Goal: Information Seeking & Learning: Learn about a topic

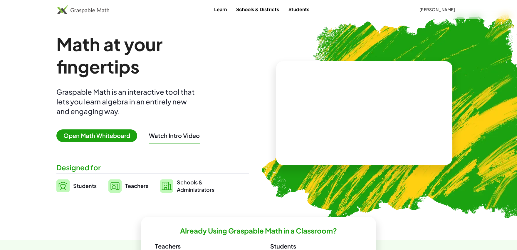
click at [412, 15] on div "Learn Schools & Districts Students [PERSON_NAME]" at bounding box center [258, 9] width 517 height 19
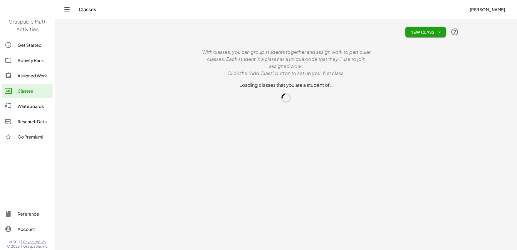
click at [434, 9] on div "Classes" at bounding box center [272, 9] width 386 height 6
click at [44, 126] on link "Research Data" at bounding box center [27, 121] width 50 height 14
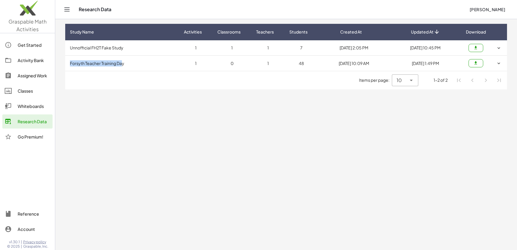
drag, startPoint x: 90, startPoint y: 61, endPoint x: 69, endPoint y: 61, distance: 21.1
click at [69, 61] on td "Forsyth Teacher Training Day" at bounding box center [122, 62] width 114 height 15
click at [24, 60] on div "Activity Bank" at bounding box center [34, 60] width 33 height 7
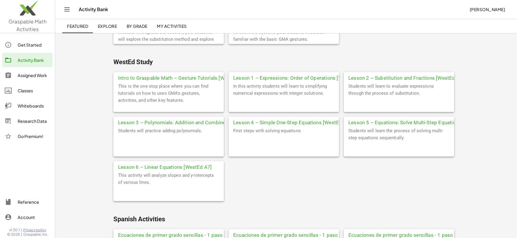
scroll to position [1728, 0]
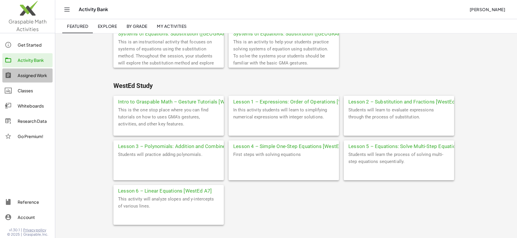
click at [43, 78] on div "Assigned Work" at bounding box center [34, 75] width 33 height 7
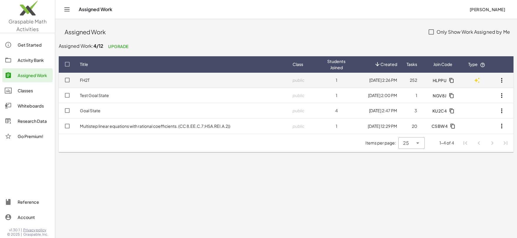
click at [90, 84] on td "FH2T" at bounding box center [181, 80] width 213 height 15
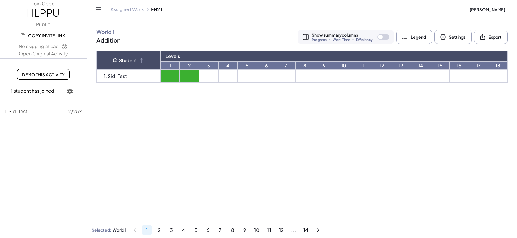
click at [45, 76] on span "Demo This Activity" at bounding box center [43, 74] width 43 height 5
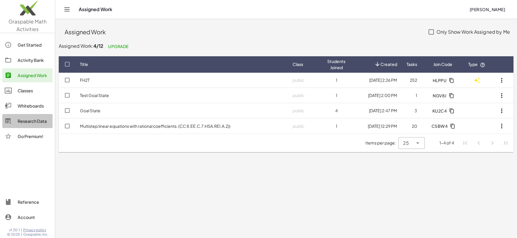
click at [29, 126] on link "Research Data" at bounding box center [27, 121] width 50 height 14
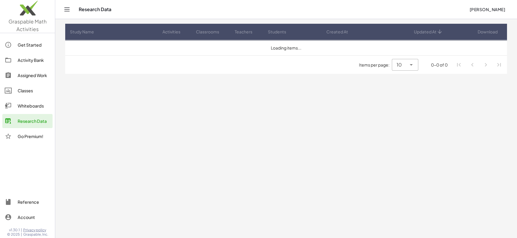
drag, startPoint x: 154, startPoint y: 121, endPoint x: 143, endPoint y: 158, distance: 37.9
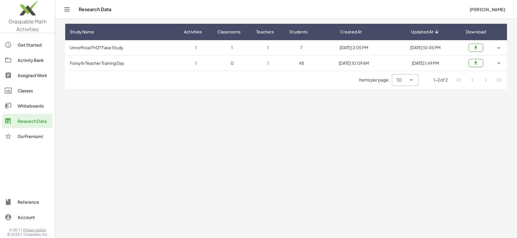
click at [504, 63] on button "button" at bounding box center [499, 63] width 12 height 12
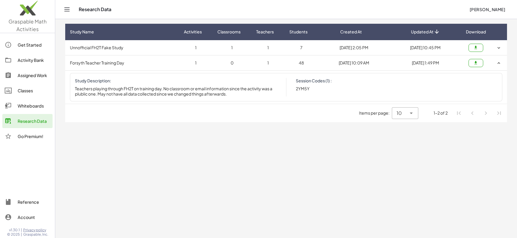
click at [506, 62] on td at bounding box center [498, 62] width 16 height 15
click at [502, 61] on button "button" at bounding box center [499, 63] width 12 height 12
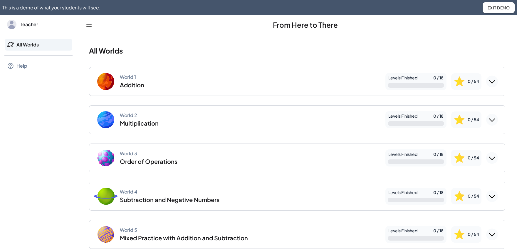
click at [251, 86] on div "World 1 Addition" at bounding box center [238, 81] width 284 height 19
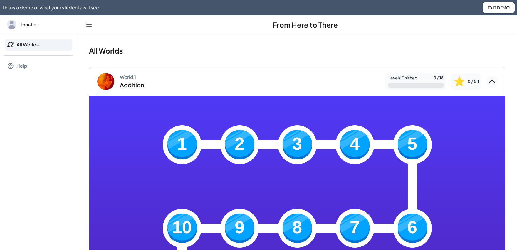
scroll to position [107, 0]
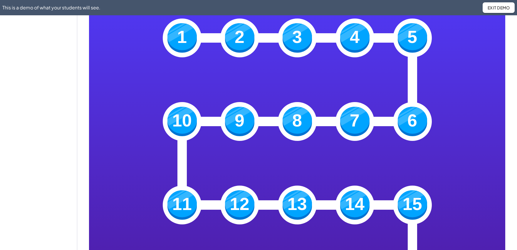
click at [183, 41] on img at bounding box center [181, 37] width 29 height 29
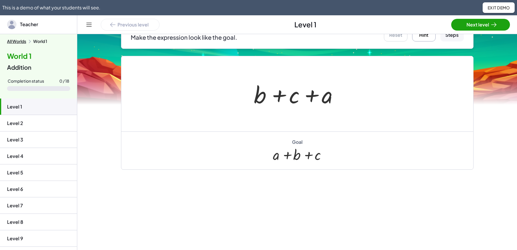
scroll to position [28, 0]
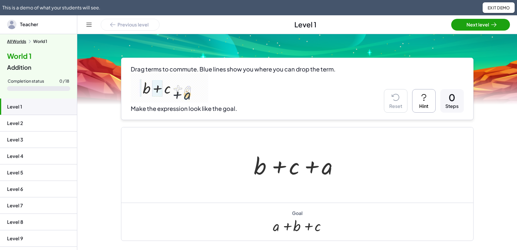
click at [505, 5] on button "Exit Demo" at bounding box center [498, 7] width 32 height 11
